Goal: Task Accomplishment & Management: Manage account settings

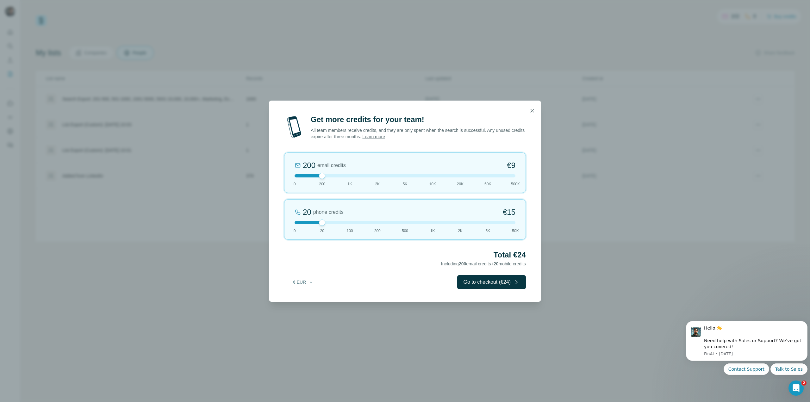
drag, startPoint x: 320, startPoint y: 222, endPoint x: 281, endPoint y: 222, distance: 38.9
click at [281, 222] on div "Get more credits for your team! All team members receive credits, and they are …" at bounding box center [405, 207] width 272 height 187
drag, startPoint x: 323, startPoint y: 176, endPoint x: 357, endPoint y: 179, distance: 33.4
click at [357, 179] on div "1K email credits €42 0 200 1K 2K 5K 10K 20K 50K 500K" at bounding box center [405, 172] width 242 height 40
click at [377, 178] on div "1K email credits €42 0 200 1K 2K 5K 10K 20K 50K 500K" at bounding box center [405, 172] width 242 height 40
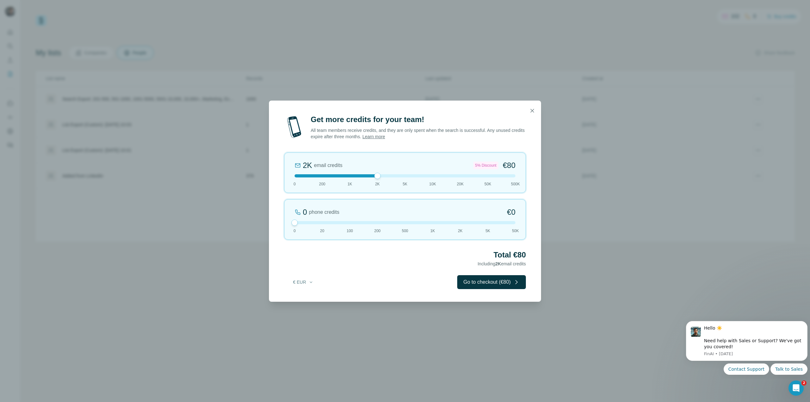
click at [402, 175] on div at bounding box center [404, 175] width 221 height 3
click at [430, 178] on div "5K email credits 8% Discount €194 0 200 1K 2K 5K 10K 20K 50K 500K" at bounding box center [405, 172] width 242 height 40
click at [342, 175] on div at bounding box center [404, 175] width 221 height 3
click at [531, 114] on button "button" at bounding box center [532, 110] width 13 height 13
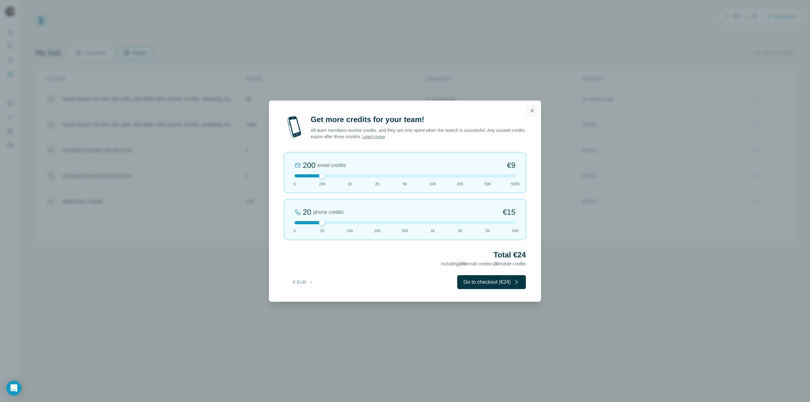
click at [528, 114] on button "button" at bounding box center [532, 110] width 13 height 13
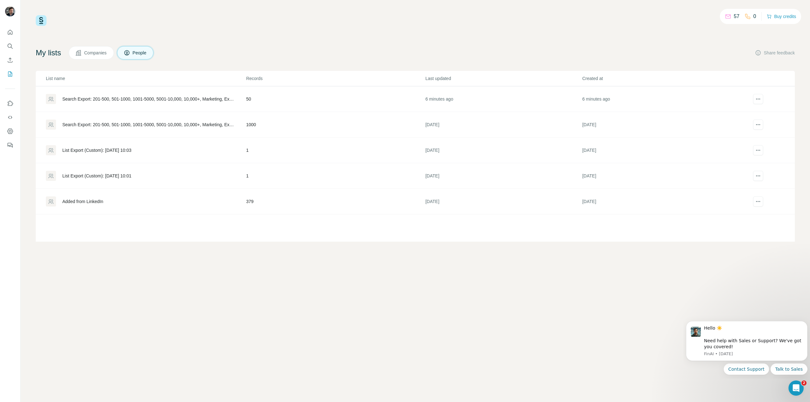
click at [182, 98] on div "Search Export: 201-500, 501-1000, 1001-5000, 5001-10,000, 10,000+, Marketing, E…" at bounding box center [148, 99] width 173 height 6
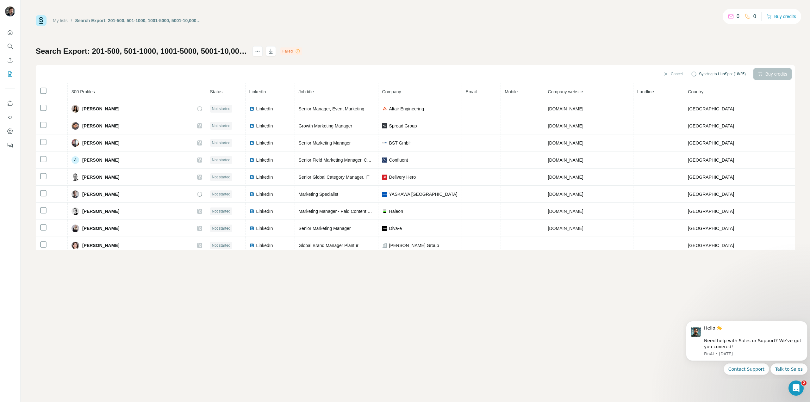
click at [300, 51] on icon at bounding box center [297, 51] width 5 height 5
click at [302, 51] on div "Failed" at bounding box center [291, 51] width 22 height 8
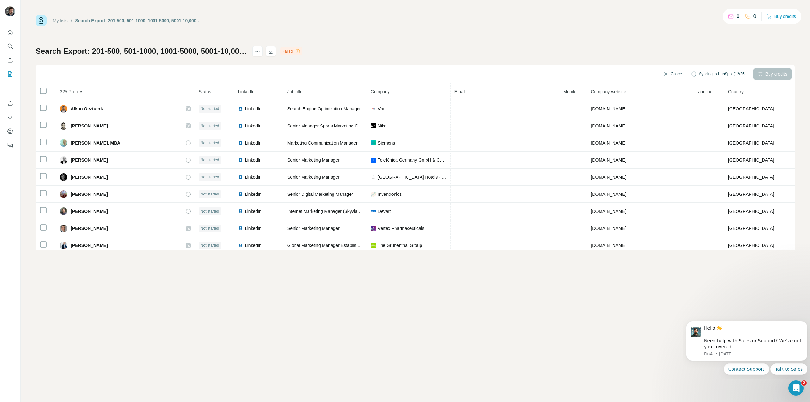
click at [666, 72] on button "Cancel" at bounding box center [672, 73] width 28 height 11
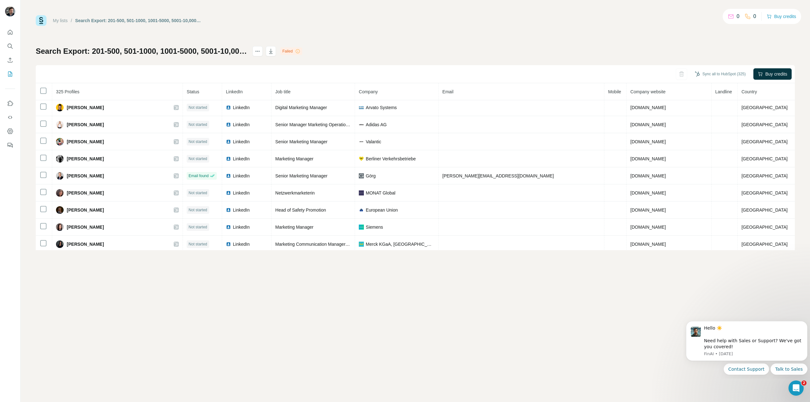
scroll to position [2753, 0]
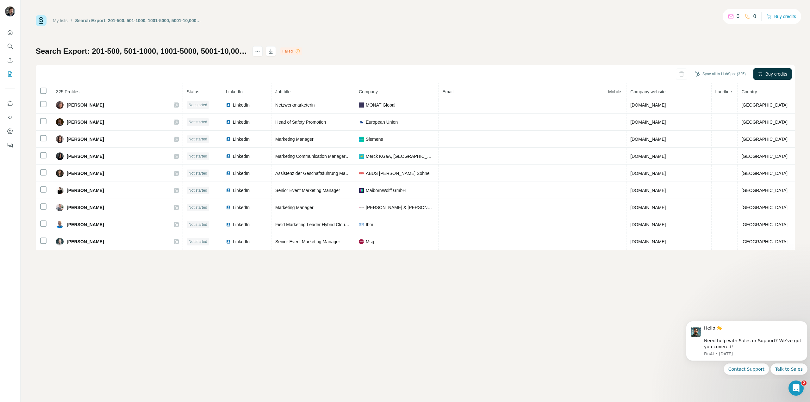
click at [676, 75] on div "Sync all to HubSpot (325) Buy credits" at bounding box center [415, 74] width 759 height 18
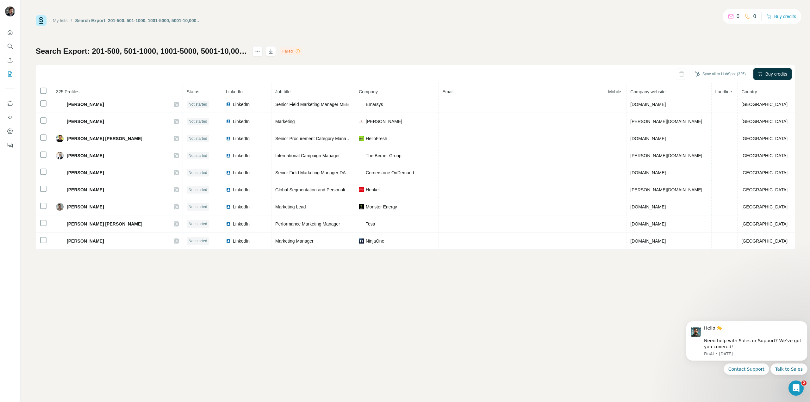
scroll to position [1071, 0]
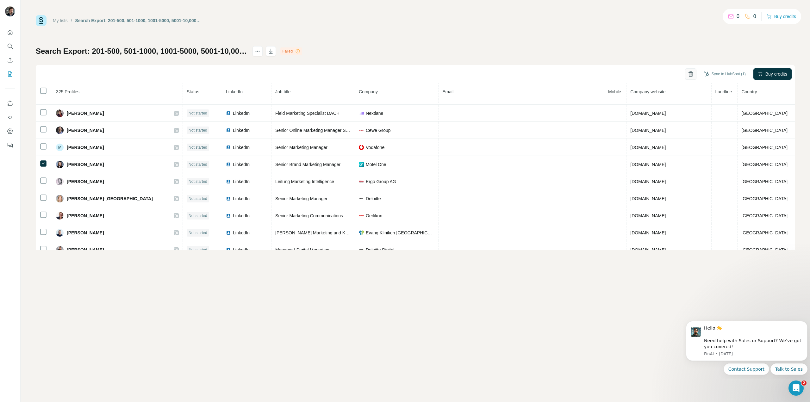
click at [688, 75] on icon "button" at bounding box center [690, 74] width 6 height 6
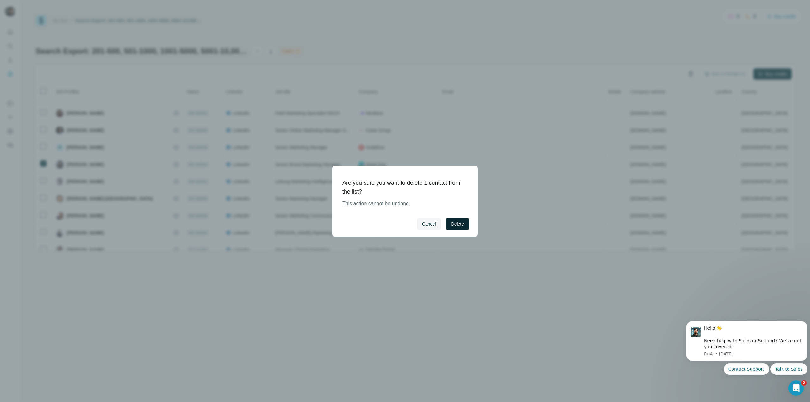
click at [464, 225] on button "Delete" at bounding box center [457, 224] width 23 height 13
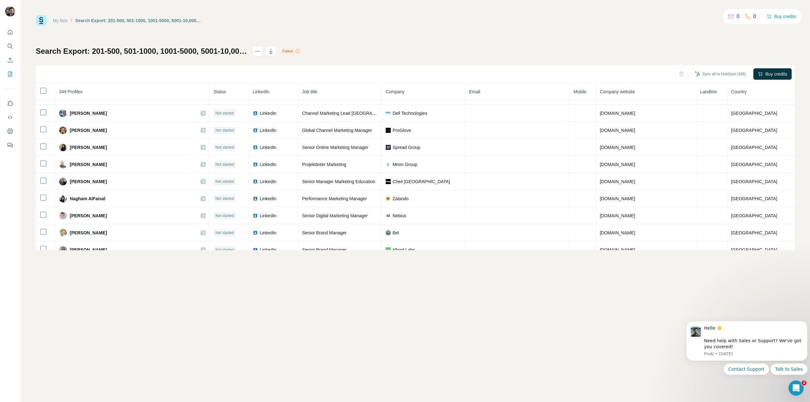
scroll to position [1498, 0]
click at [566, 41] on div "My lists / Search Export: 201-500, 501-1000, 1001-5000, 5001-10,000, 10,000+, M…" at bounding box center [415, 132] width 759 height 235
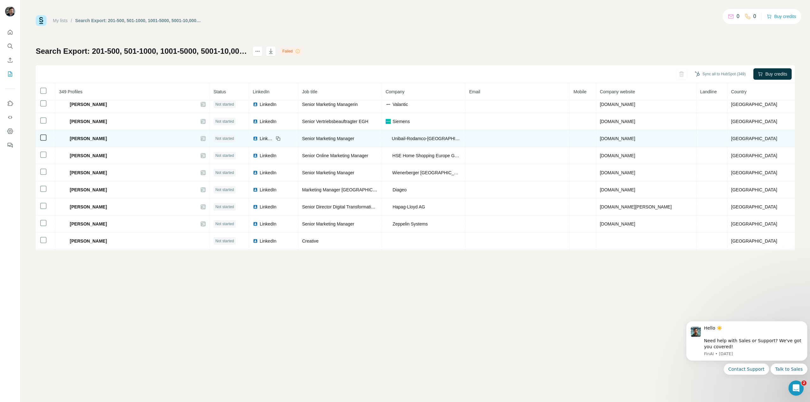
scroll to position [0, 0]
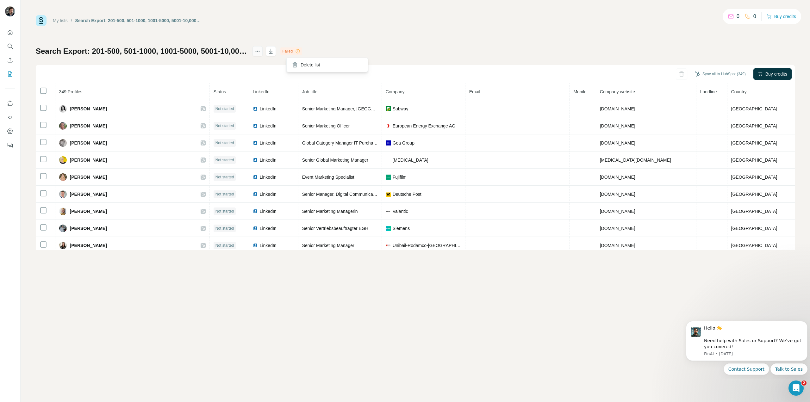
click at [262, 49] on button "actions" at bounding box center [257, 51] width 10 height 10
click at [298, 63] on icon at bounding box center [295, 65] width 6 height 6
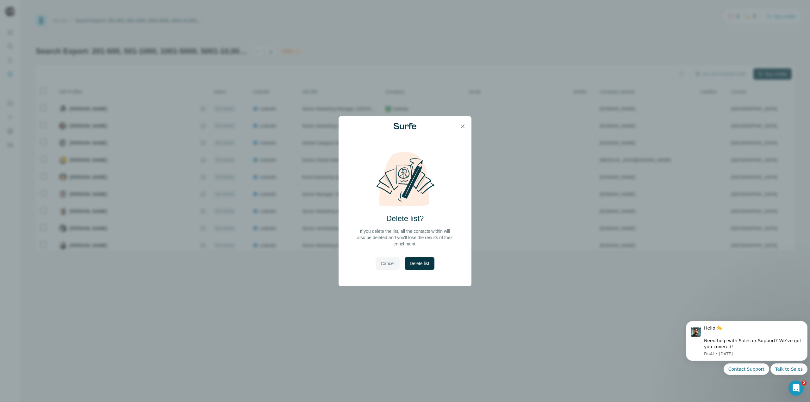
click at [386, 259] on button "Cancel" at bounding box center [387, 263] width 24 height 13
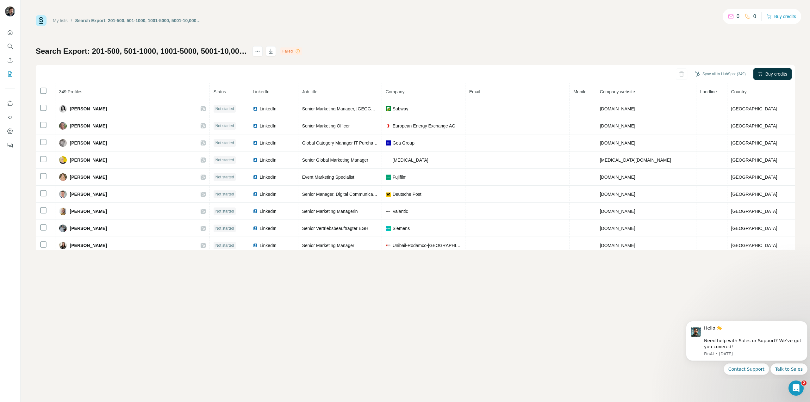
click at [262, 54] on button "actions" at bounding box center [257, 51] width 10 height 10
click at [302, 66] on div "Delete list" at bounding box center [327, 64] width 78 height 11
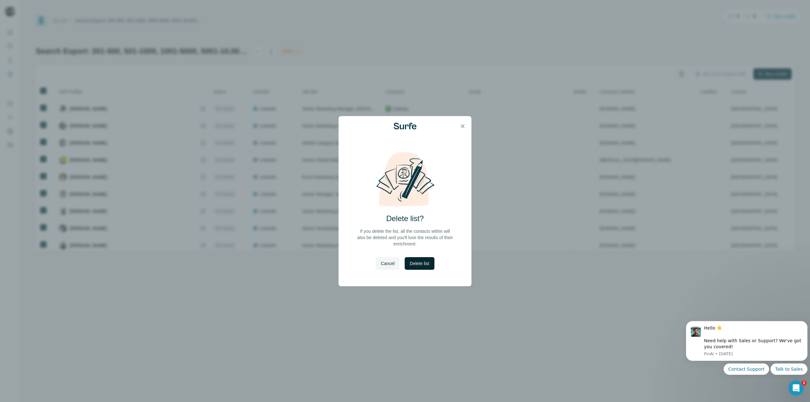
click at [414, 261] on span "Delete list" at bounding box center [418, 263] width 19 height 6
